Goal: Transaction & Acquisition: Download file/media

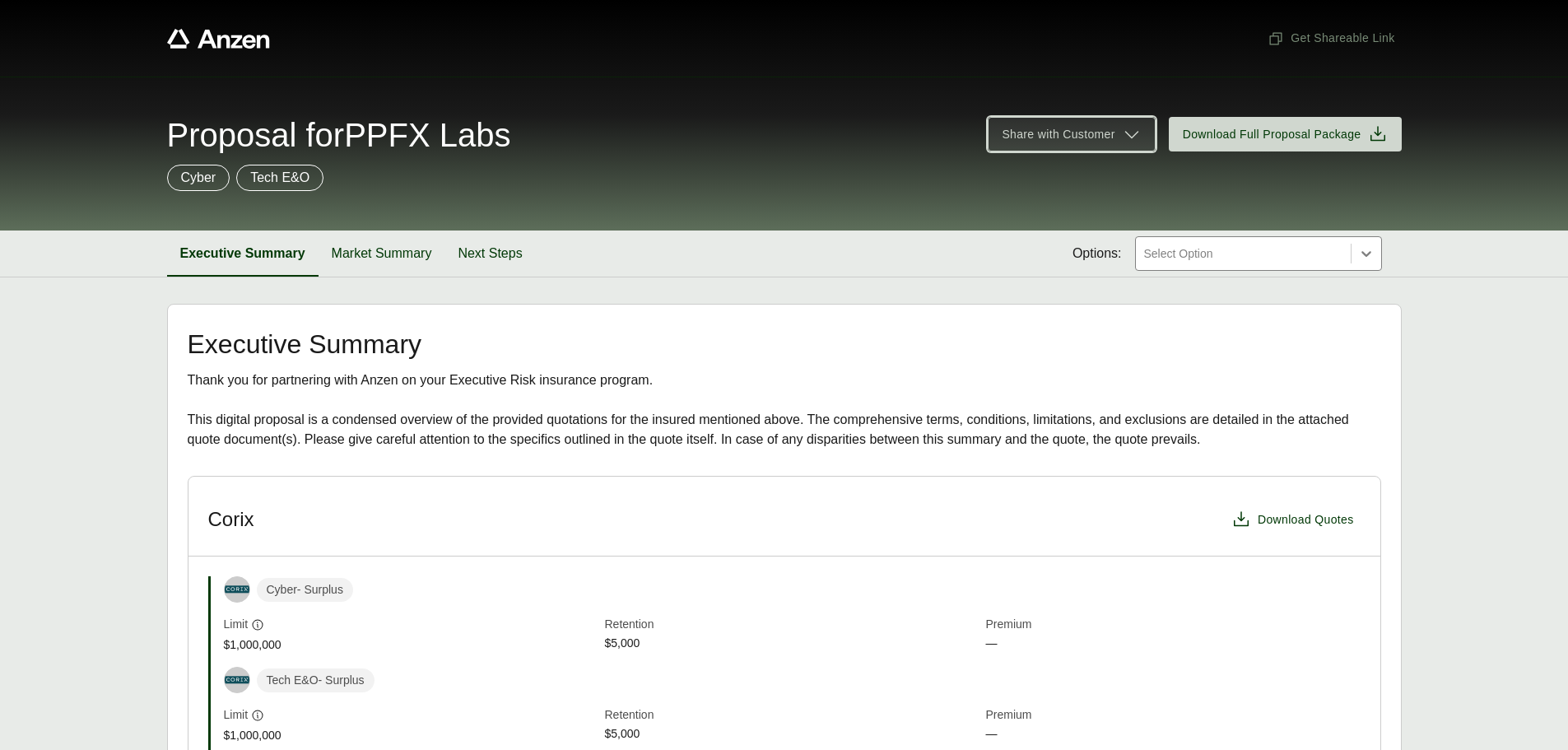
click at [1124, 128] on icon at bounding box center [1132, 134] width 20 height 20
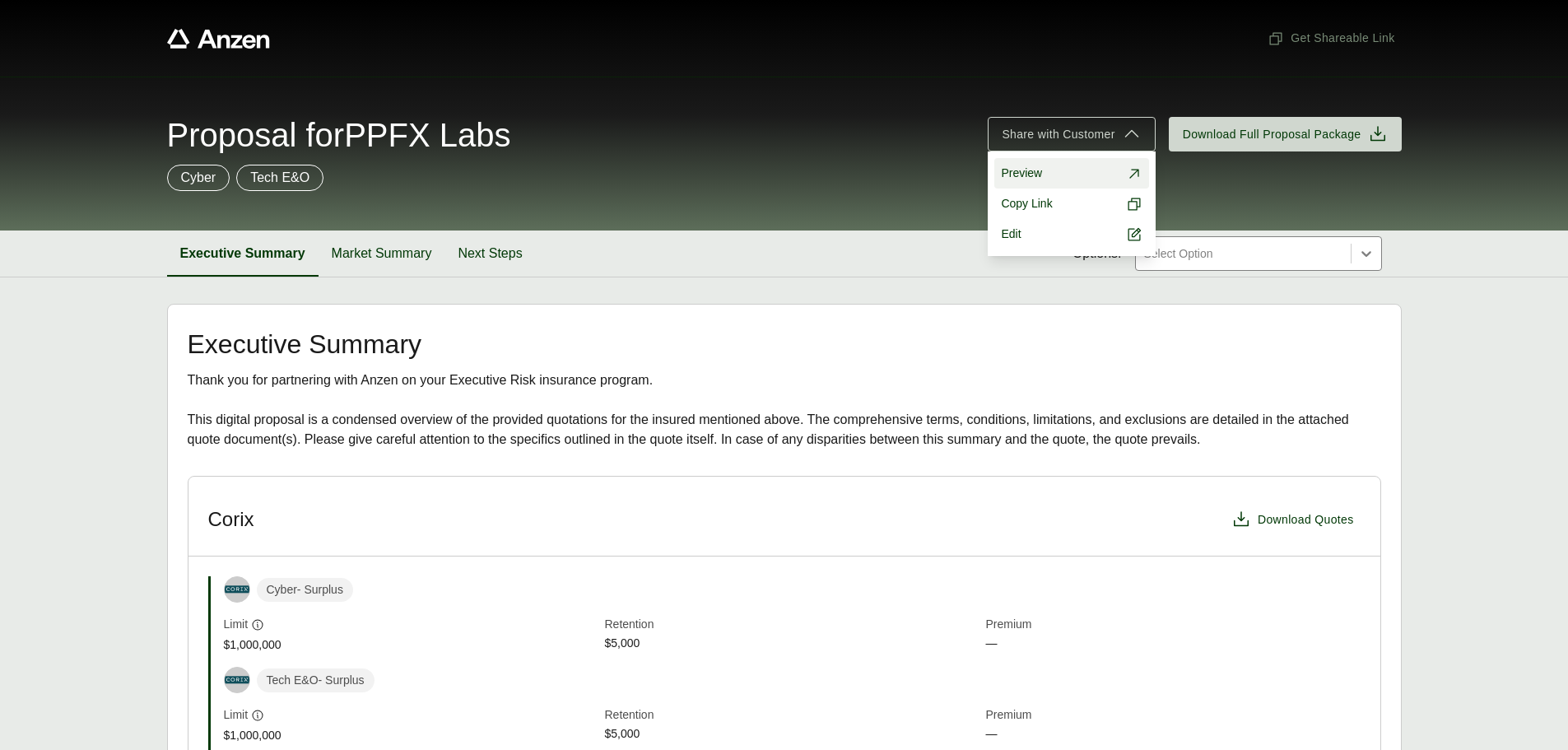
click at [1120, 167] on link "Preview" at bounding box center [1071, 173] width 154 height 30
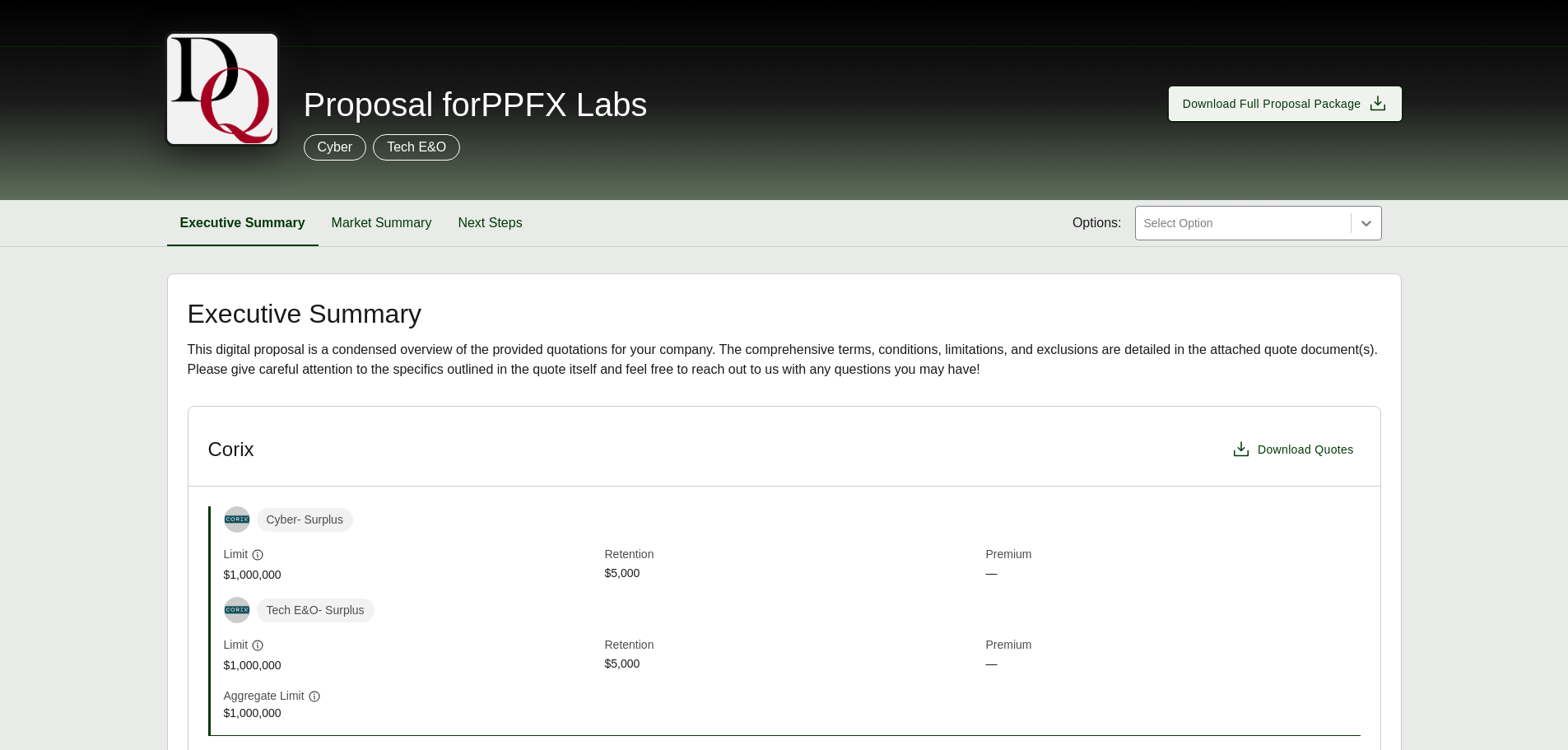
click at [1374, 103] on icon at bounding box center [1378, 104] width 20 height 20
